Goal: Task Accomplishment & Management: Use online tool/utility

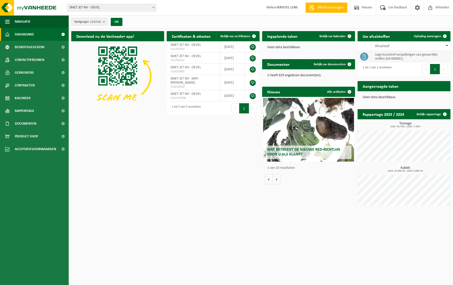
click at [397, 57] on td "lege kunststof verpakkingen van gevaarlijke stoffen (04-000081)" at bounding box center [410, 56] width 79 height 11
click at [431, 37] on span "Ophaling aanvragen" at bounding box center [427, 36] width 27 height 3
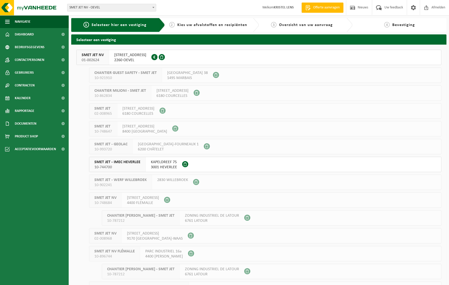
click at [133, 54] on span "[STREET_ADDRESS]" at bounding box center [130, 54] width 32 height 5
